Goal: Find specific page/section: Find specific page/section

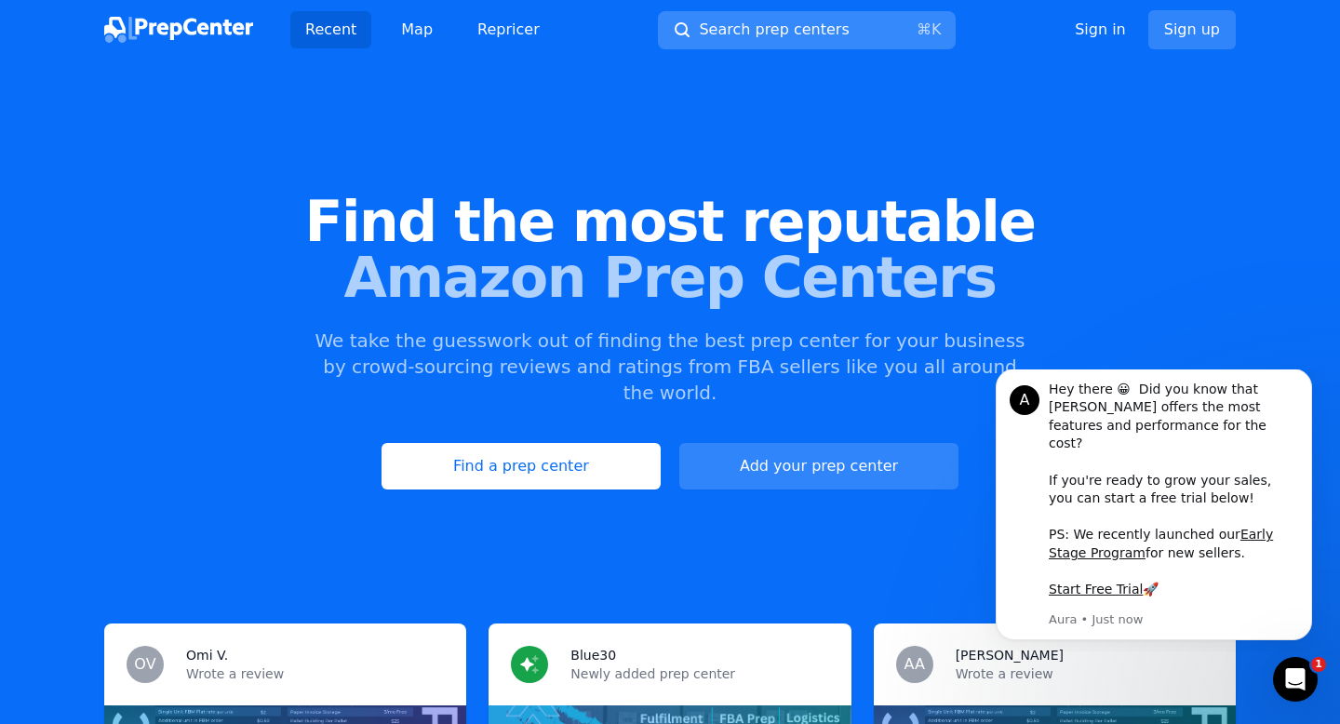
click at [781, 28] on span "Search prep centers" at bounding box center [774, 30] width 150 height 22
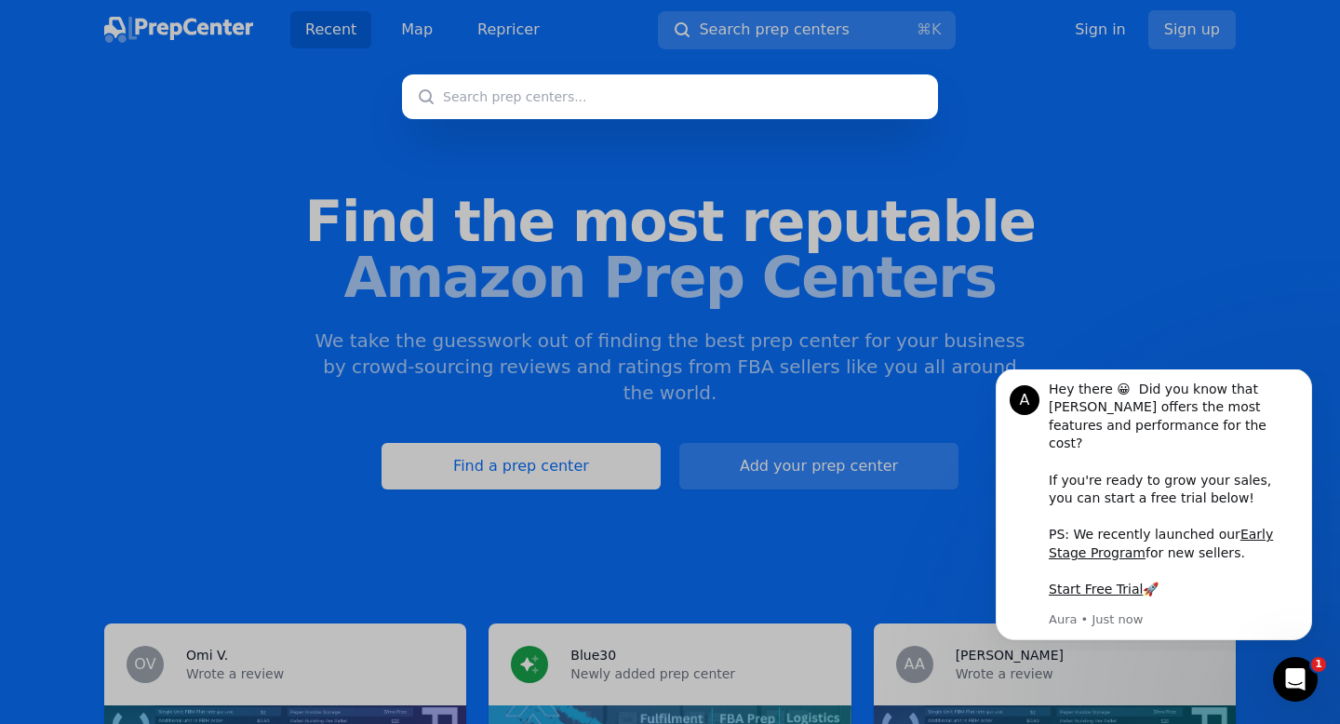
click at [761, 277] on div at bounding box center [670, 362] width 1340 height 724
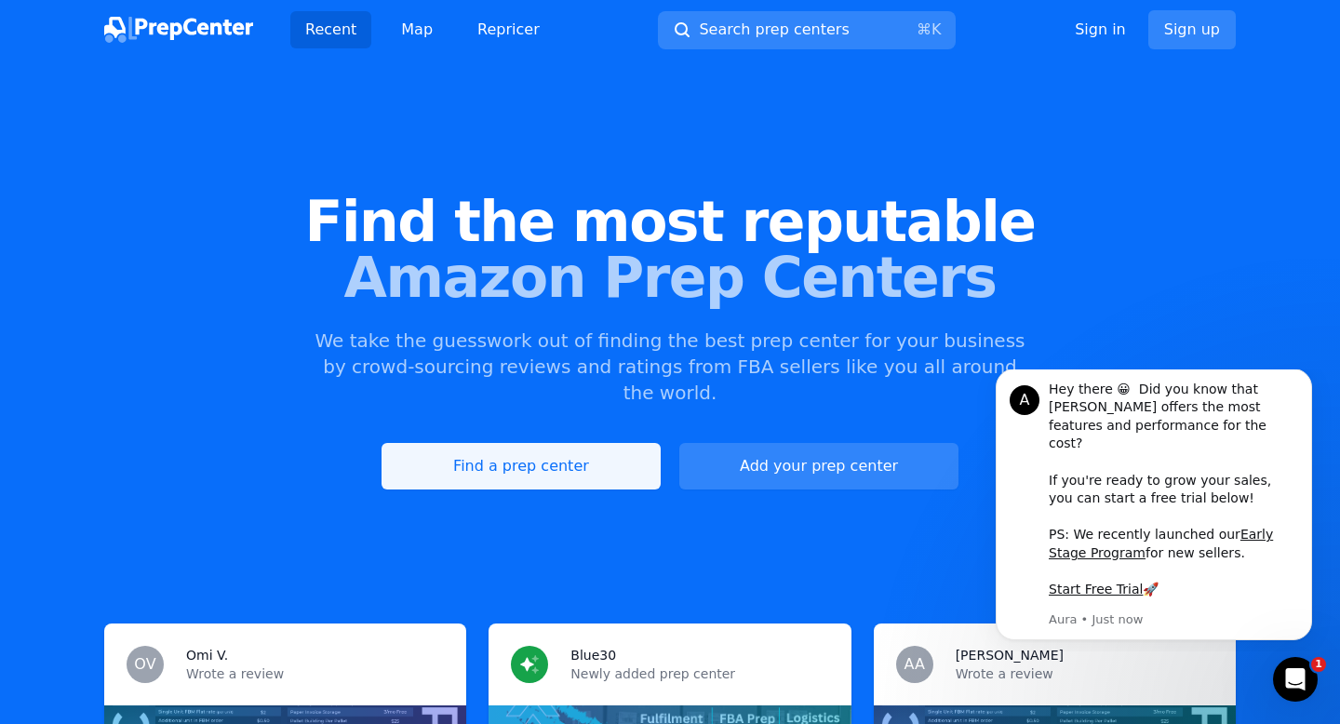
click at [578, 443] on link "Find a prep center" at bounding box center [521, 466] width 279 height 47
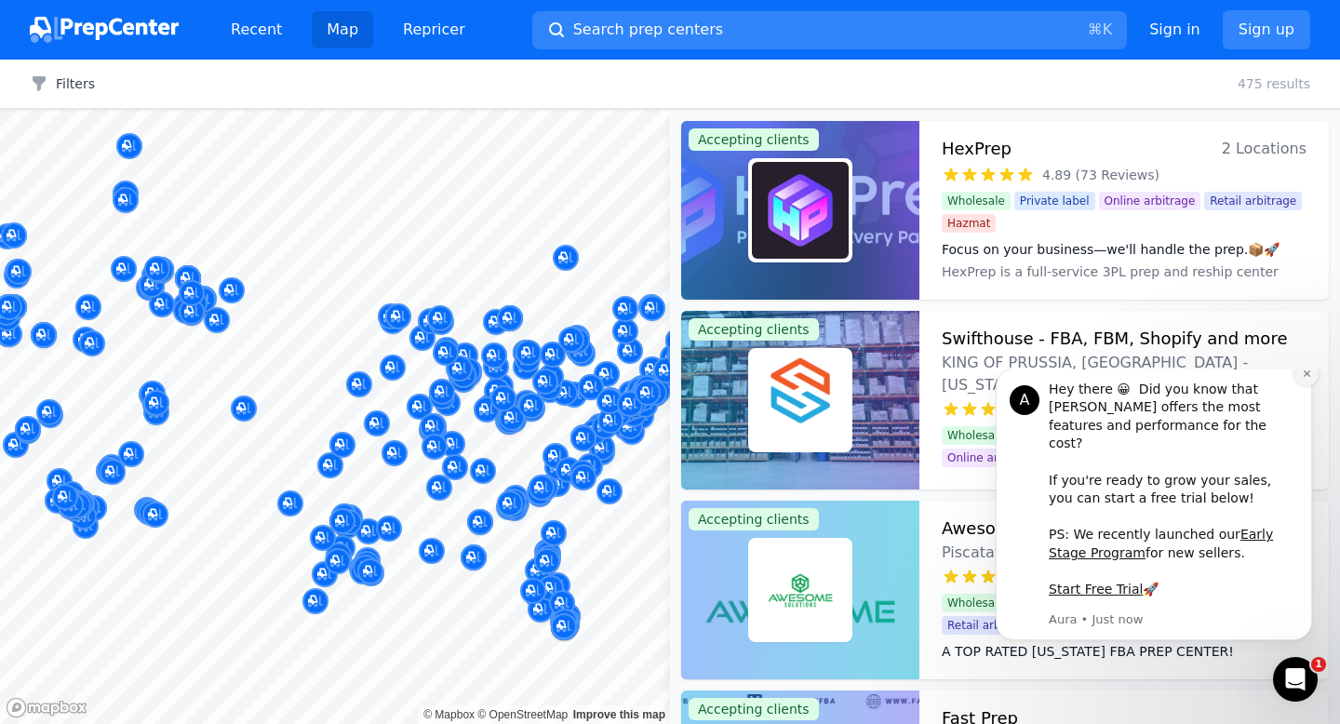
click at [1306, 385] on button "Dismiss notification" at bounding box center [1307, 374] width 24 height 24
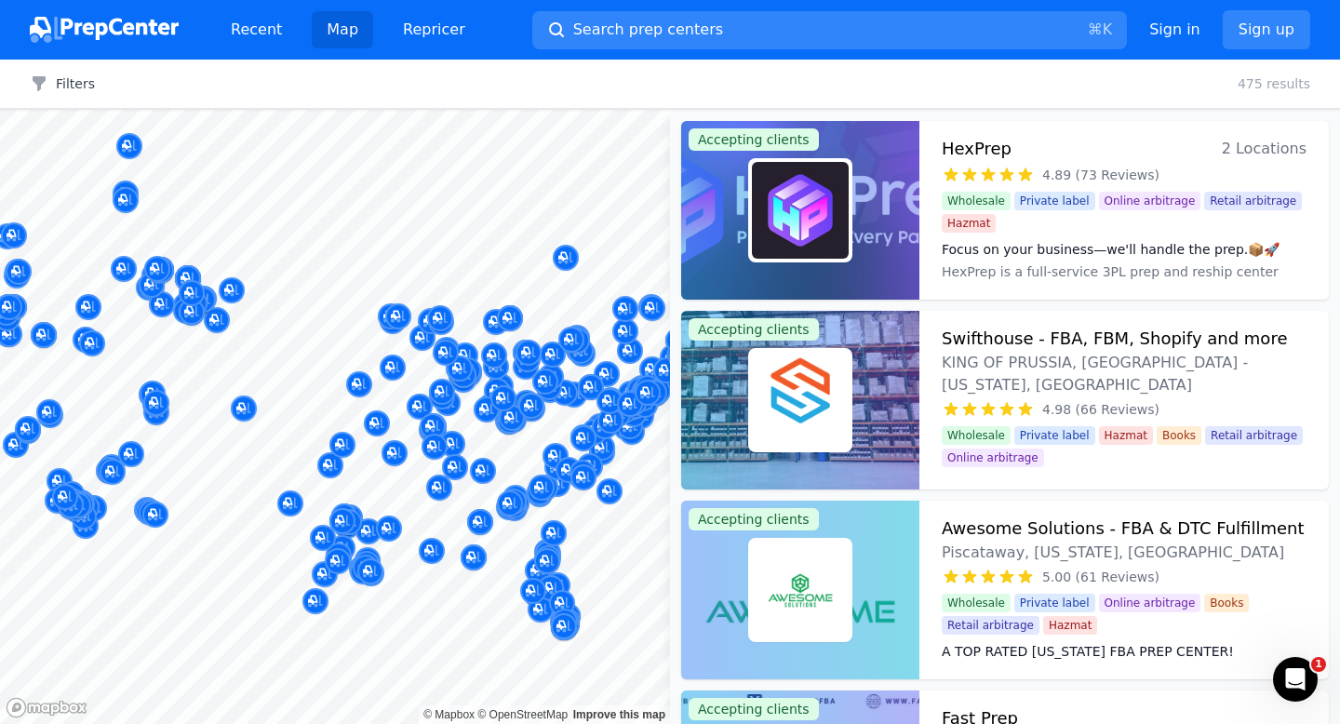
click at [44, 717] on link "Mapbox logo" at bounding box center [47, 707] width 82 height 21
click at [16, 273] on div at bounding box center [191, 273] width 357 height 15
